Goal: Task Accomplishment & Management: Use online tool/utility

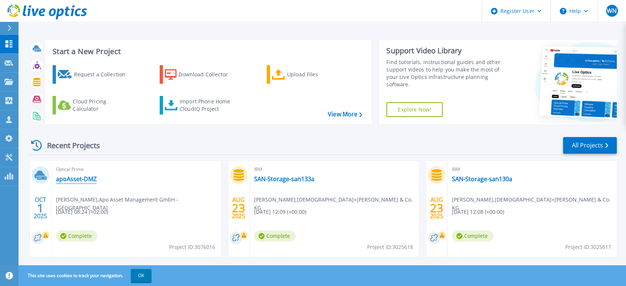
click at [86, 179] on link "apoAsset-DMZ" at bounding box center [76, 178] width 41 height 7
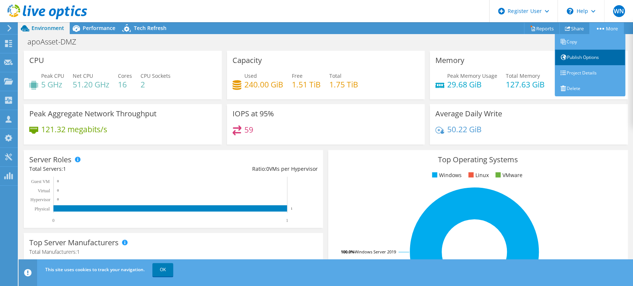
click at [590, 54] on link "Publish Options" at bounding box center [590, 58] width 70 height 16
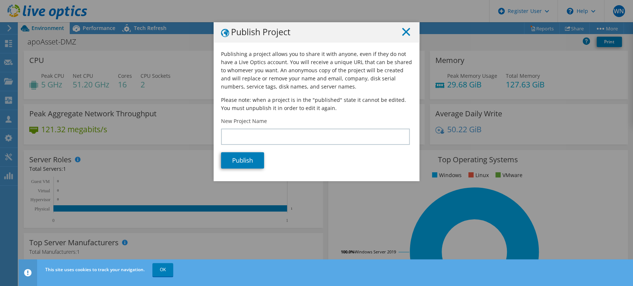
click at [402, 32] on icon at bounding box center [406, 32] width 8 height 8
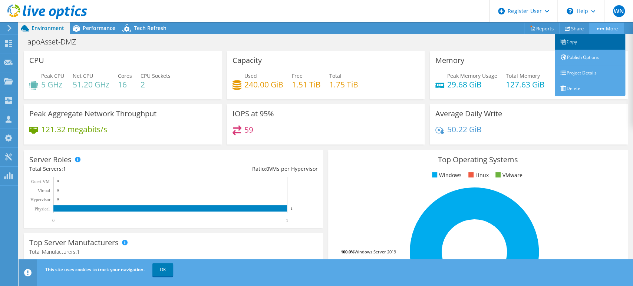
click at [593, 37] on link "Copy" at bounding box center [590, 42] width 70 height 16
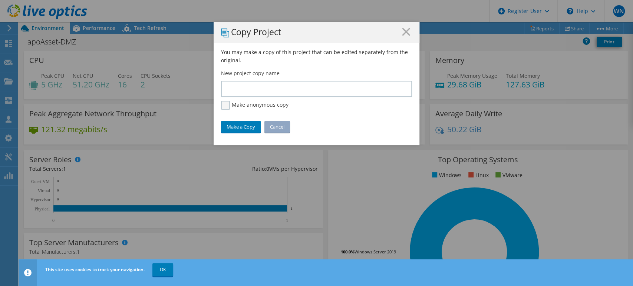
click at [225, 106] on label "Make anonymous copy" at bounding box center [254, 105] width 67 height 9
click at [0, 0] on input "Make anonymous copy" at bounding box center [0, 0] width 0 height 0
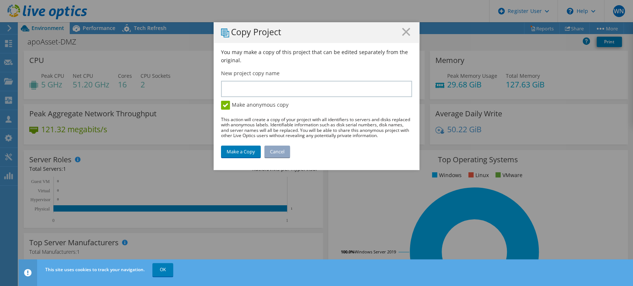
drag, startPoint x: 356, startPoint y: 35, endPoint x: 404, endPoint y: 36, distance: 48.2
click at [434, 29] on div "Copy Project You may make a copy of this project that can be edited separately …" at bounding box center [316, 143] width 633 height 242
